Goal: Find contact information: Find contact information

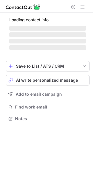
scroll to position [118, 93]
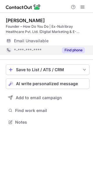
click at [73, 51] on button "Find phone" at bounding box center [73, 50] width 23 height 6
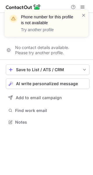
scroll to position [108, 93]
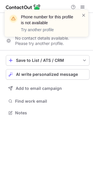
click at [81, 15] on div "Phone number for this profile is not available Try another profile" at bounding box center [44, 23] width 75 height 22
